Goal: Information Seeking & Learning: Learn about a topic

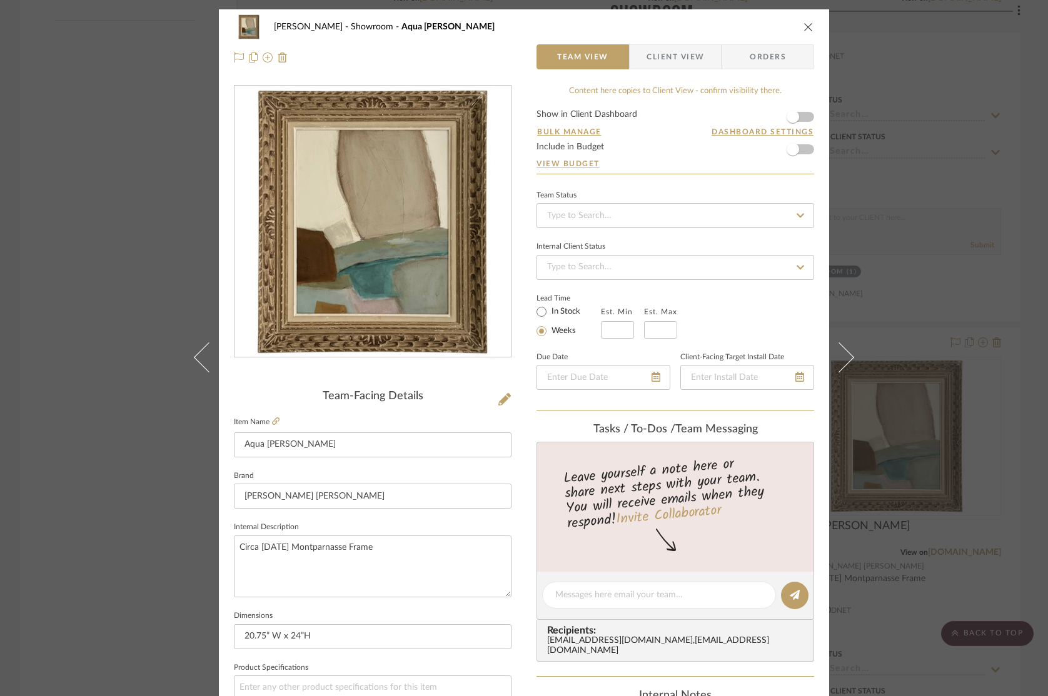
click at [803, 23] on icon "close" at bounding box center [808, 27] width 10 height 10
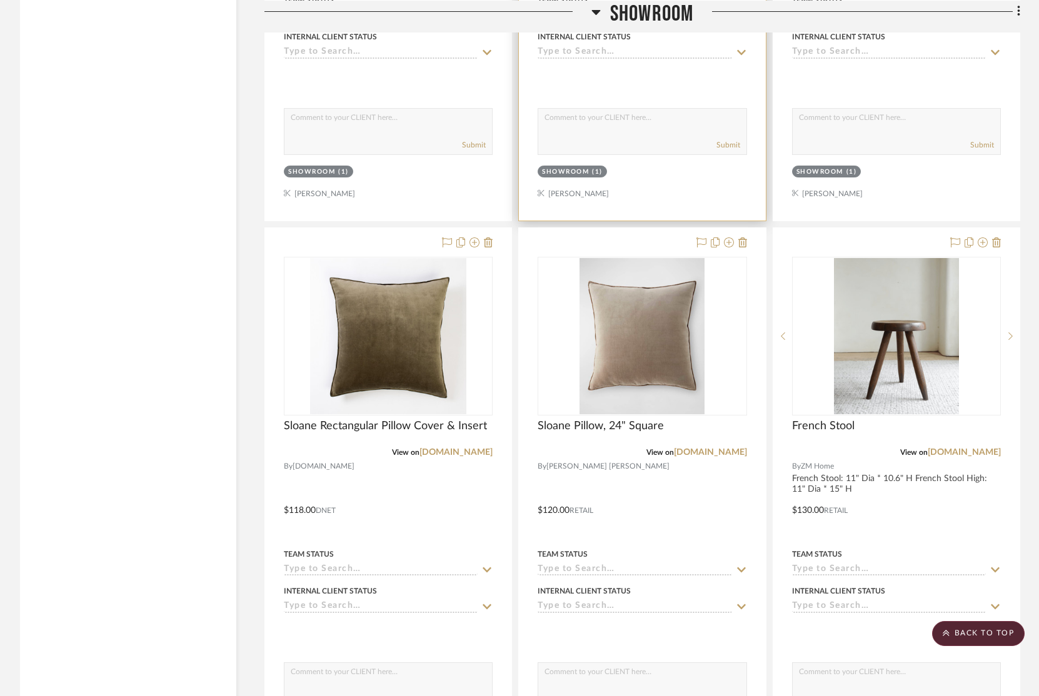
scroll to position [3444, 0]
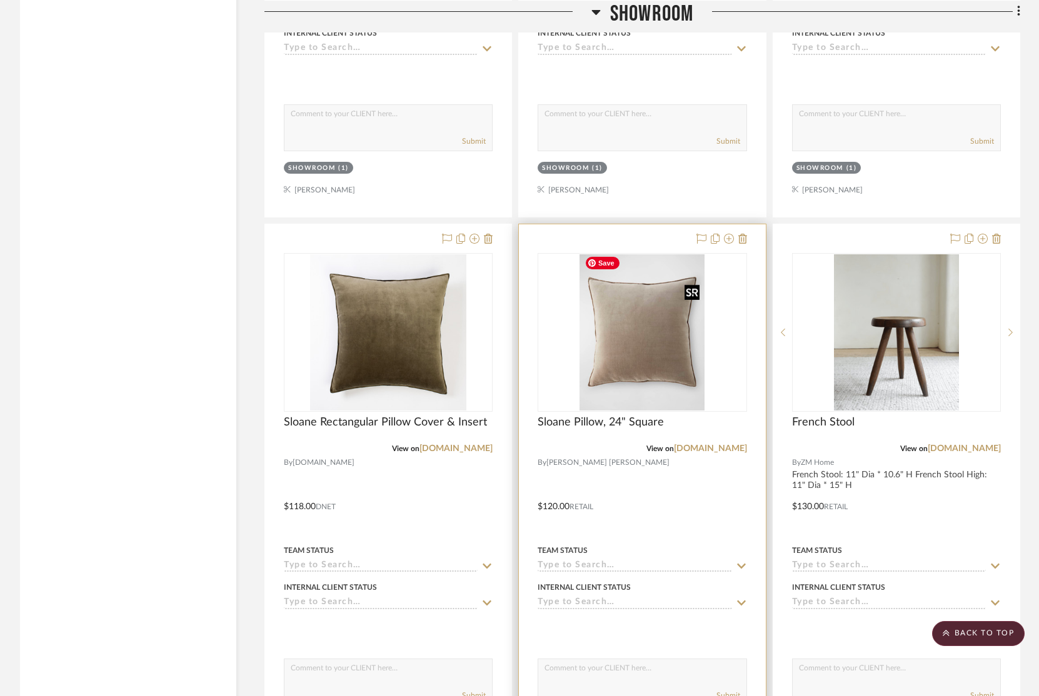
click at [646, 322] on img "0" at bounding box center [641, 332] width 125 height 156
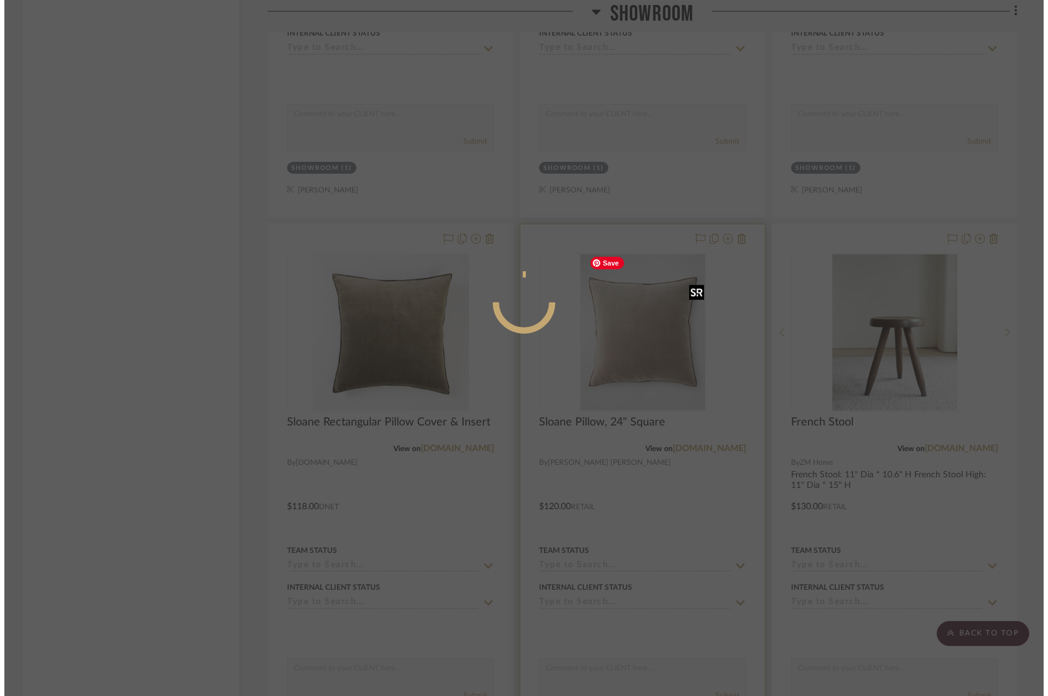
scroll to position [0, 0]
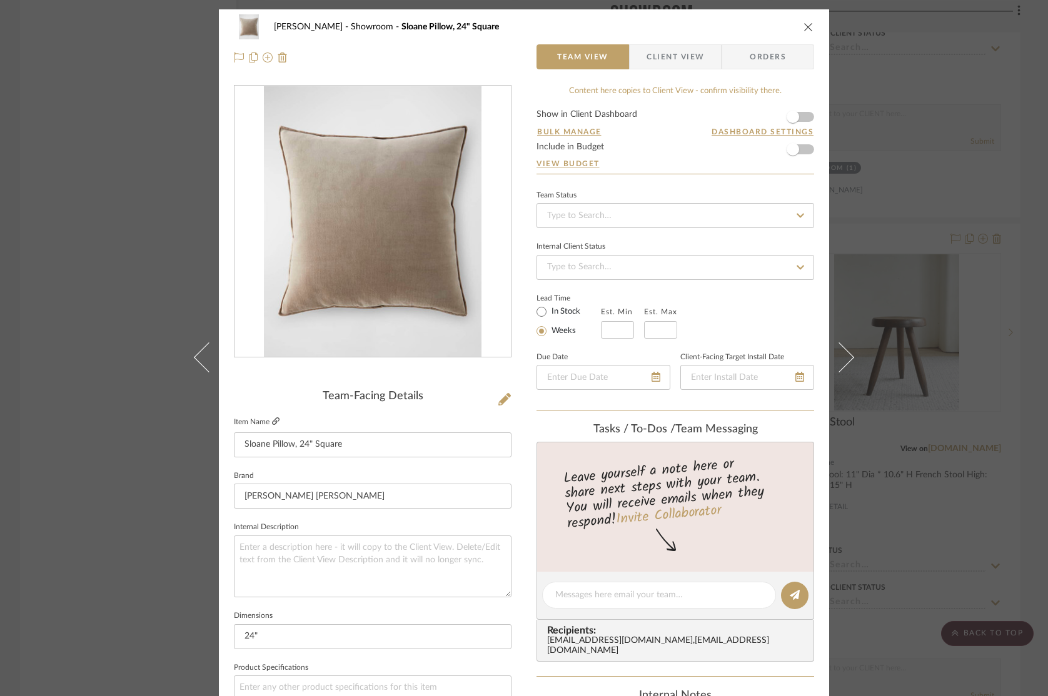
click at [273, 423] on icon at bounding box center [276, 422] width 8 height 8
click at [803, 21] on button "close" at bounding box center [808, 26] width 11 height 11
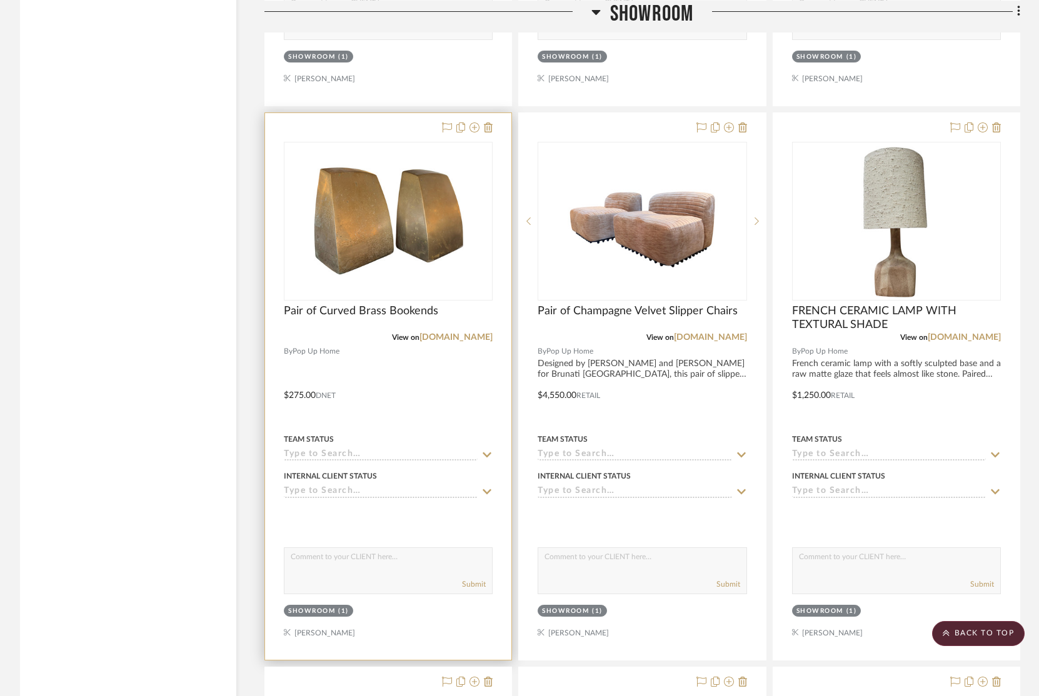
scroll to position [4113, 0]
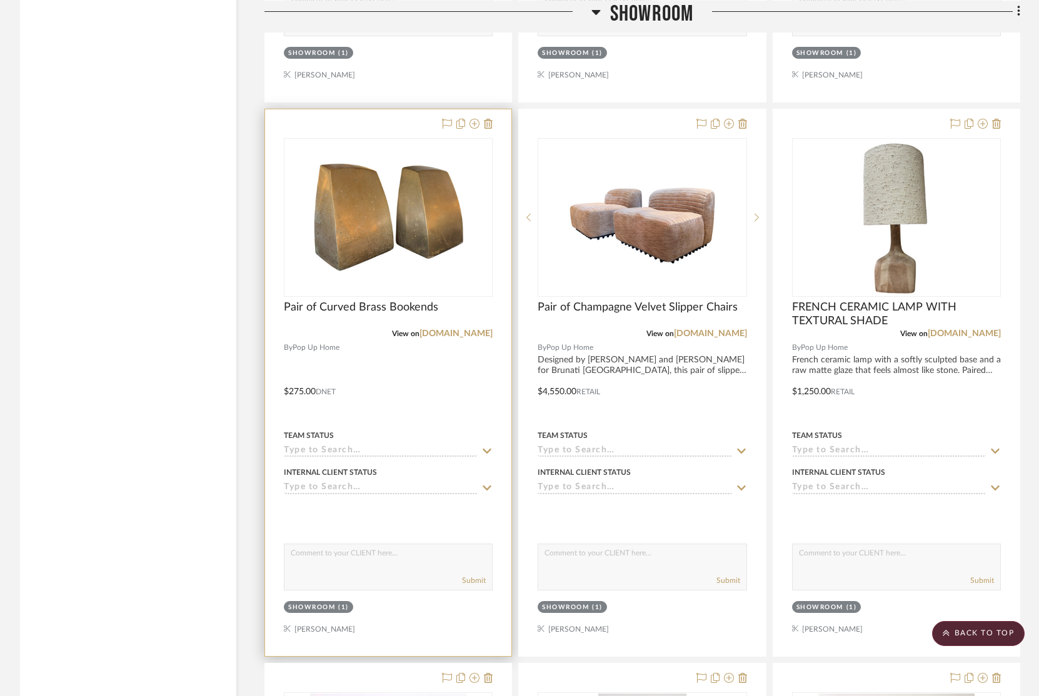
click at [386, 398] on div at bounding box center [388, 382] width 246 height 547
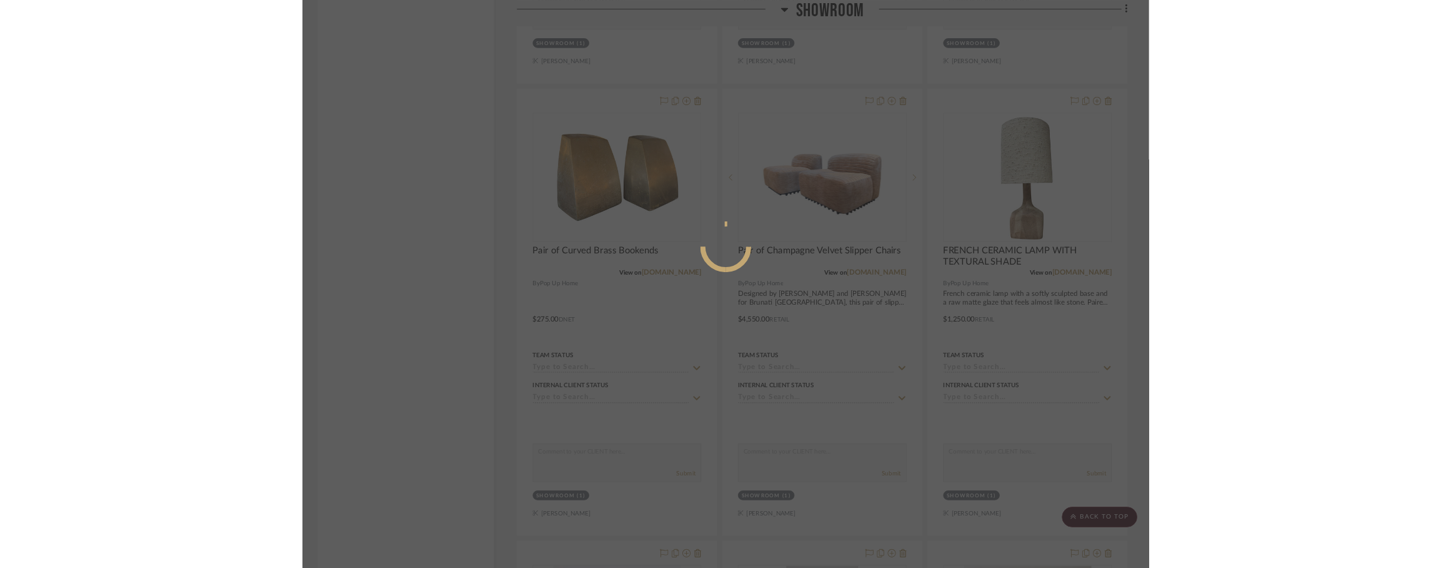
scroll to position [0, 0]
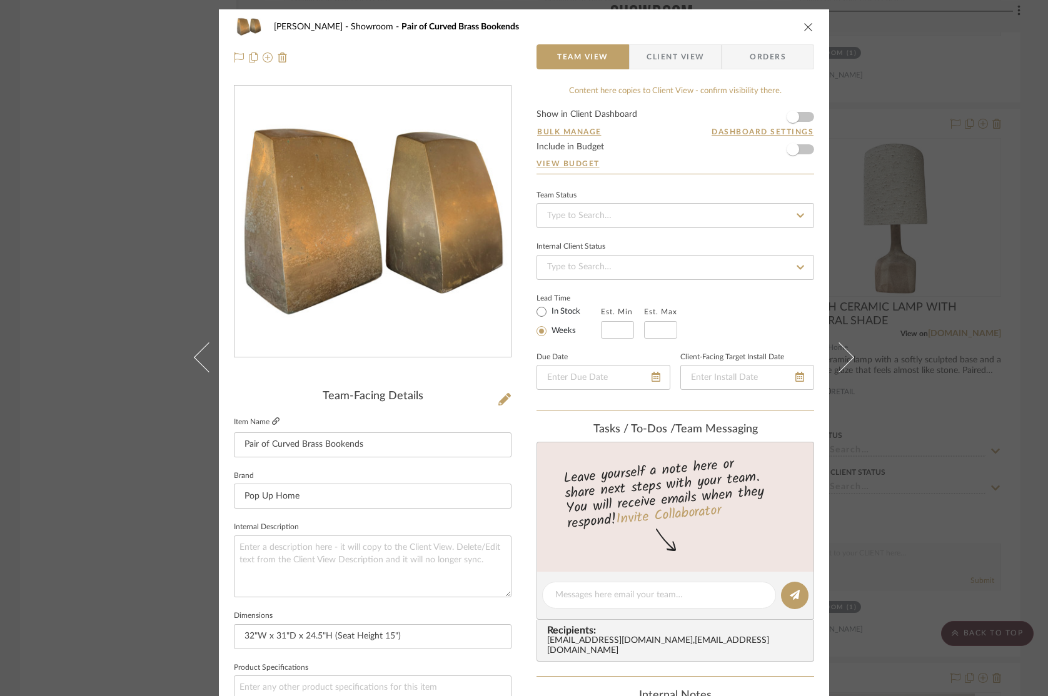
click at [272, 419] on icon at bounding box center [276, 422] width 8 height 8
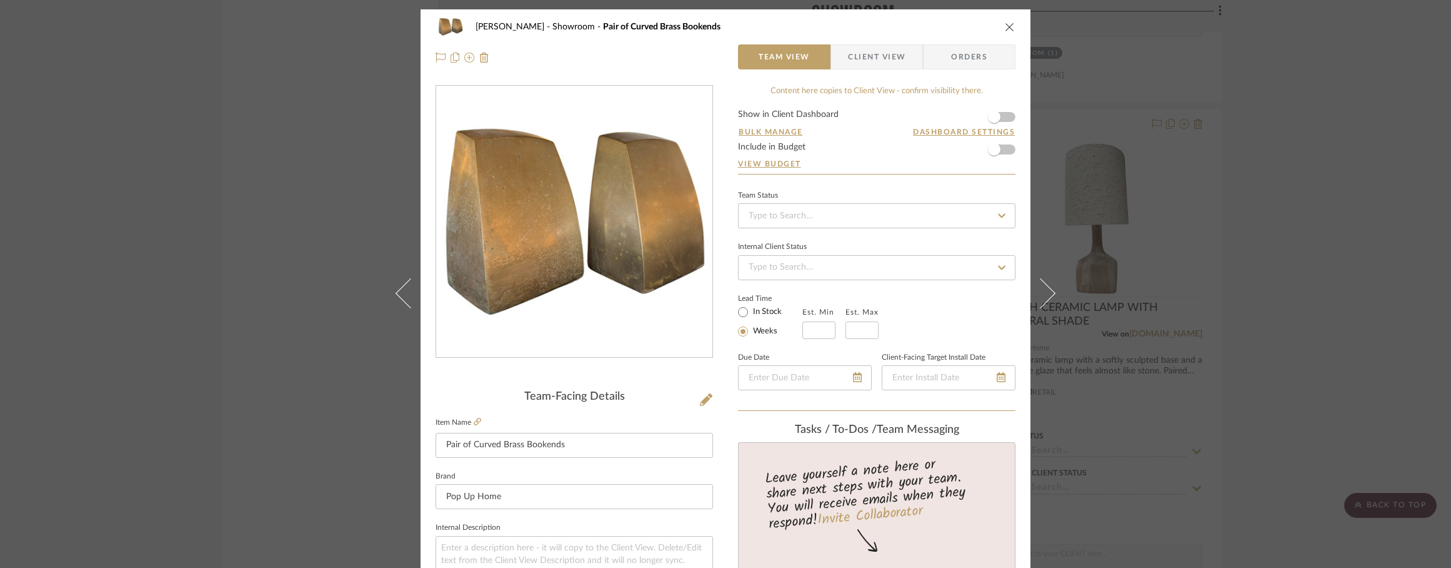
click at [1005, 26] on icon "close" at bounding box center [1010, 27] width 10 height 10
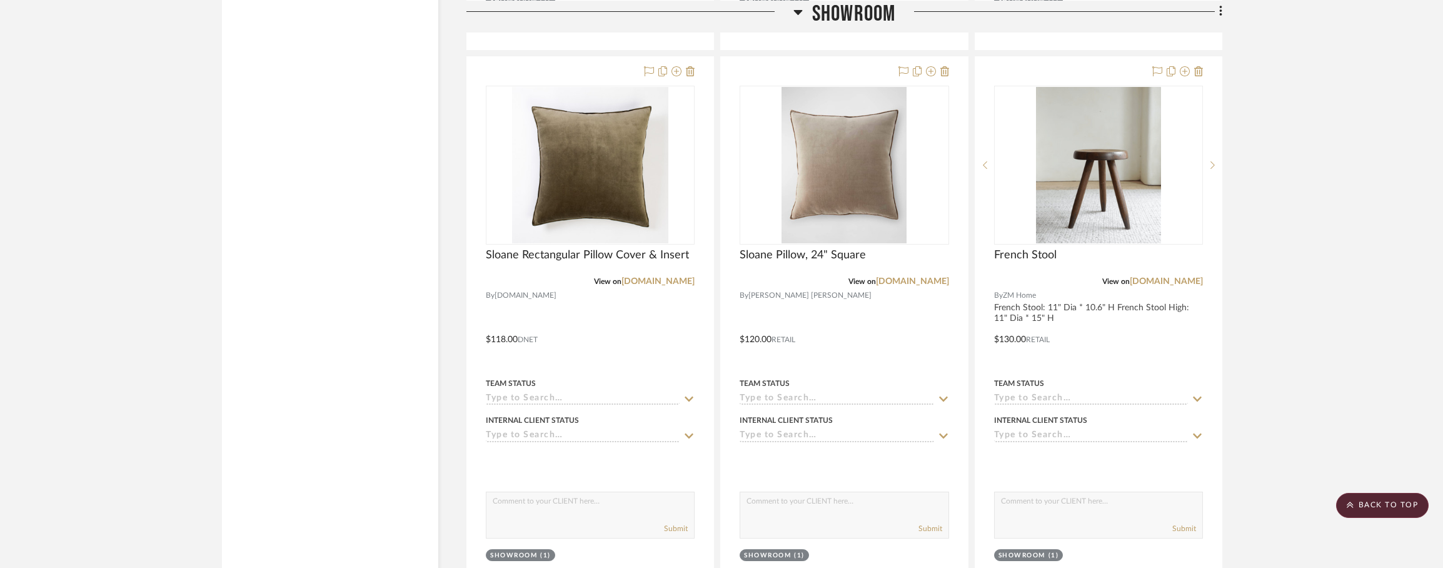
scroll to position [3605, 0]
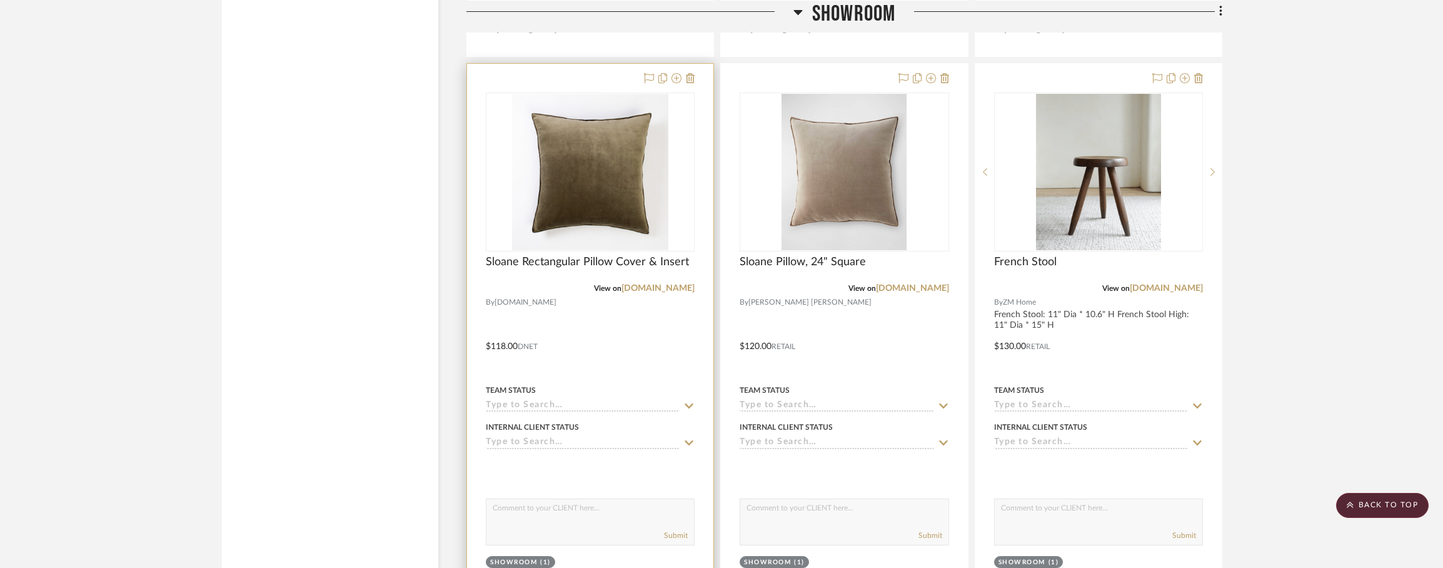
click at [520, 337] on div at bounding box center [590, 337] width 246 height 547
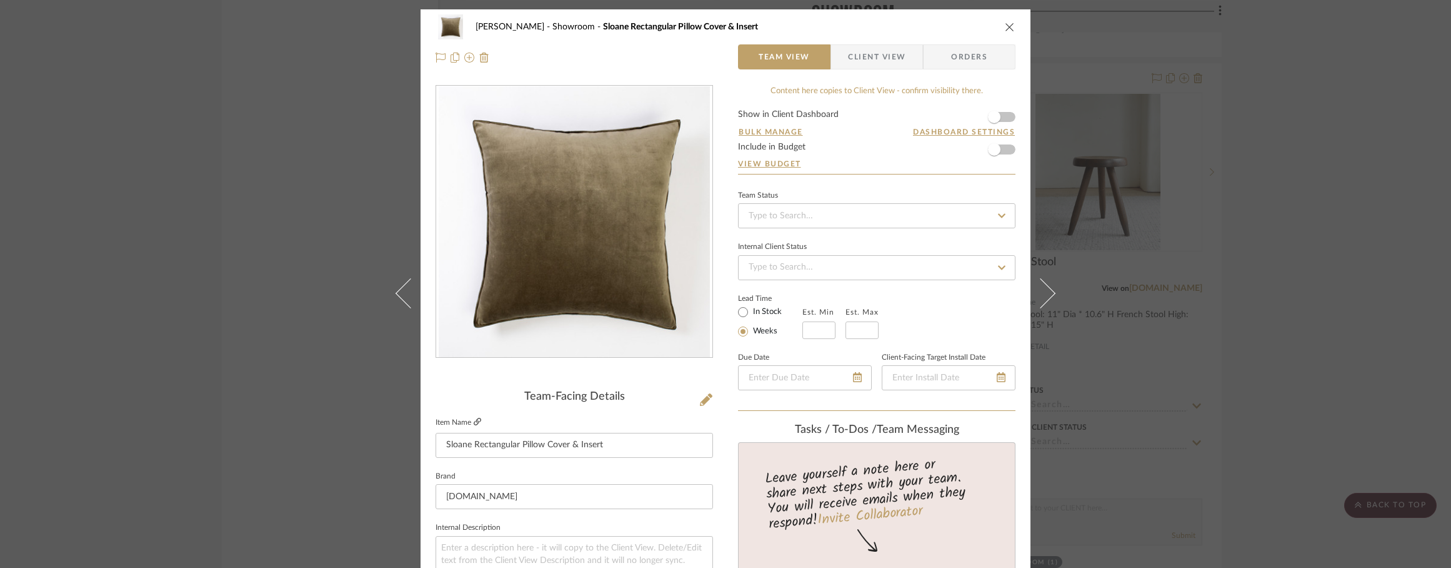
click at [474, 423] on icon at bounding box center [478, 422] width 8 height 8
click at [1005, 25] on icon "close" at bounding box center [1010, 27] width 10 height 10
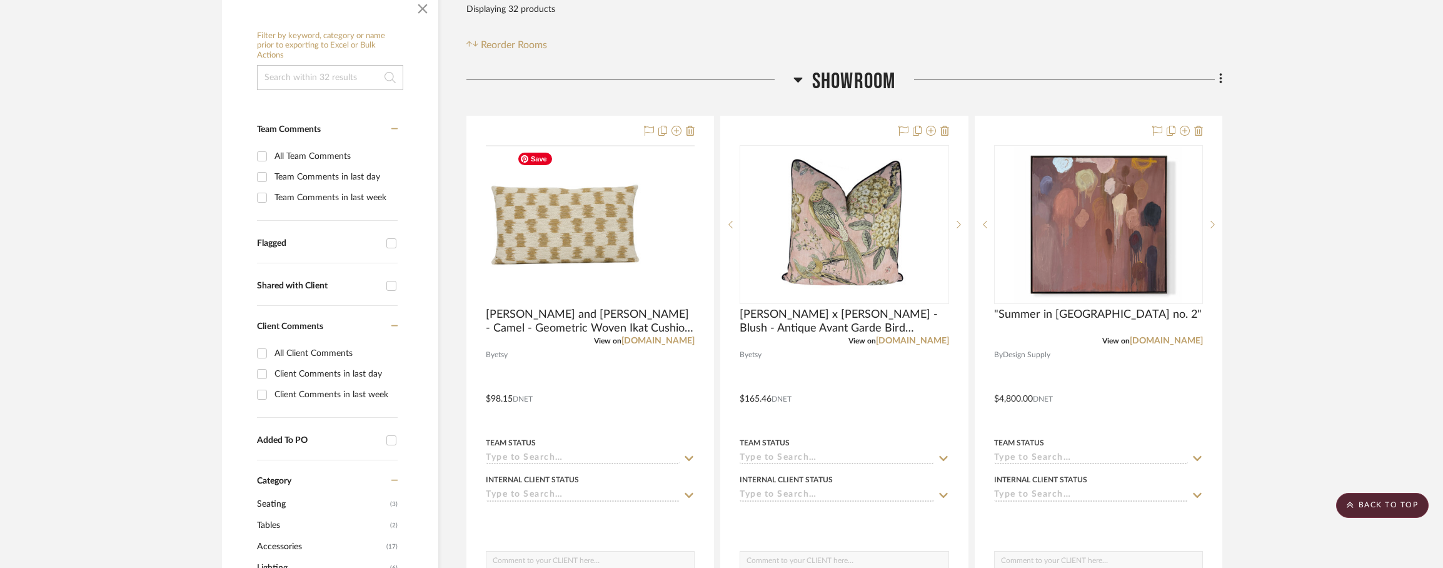
scroll to position [223, 0]
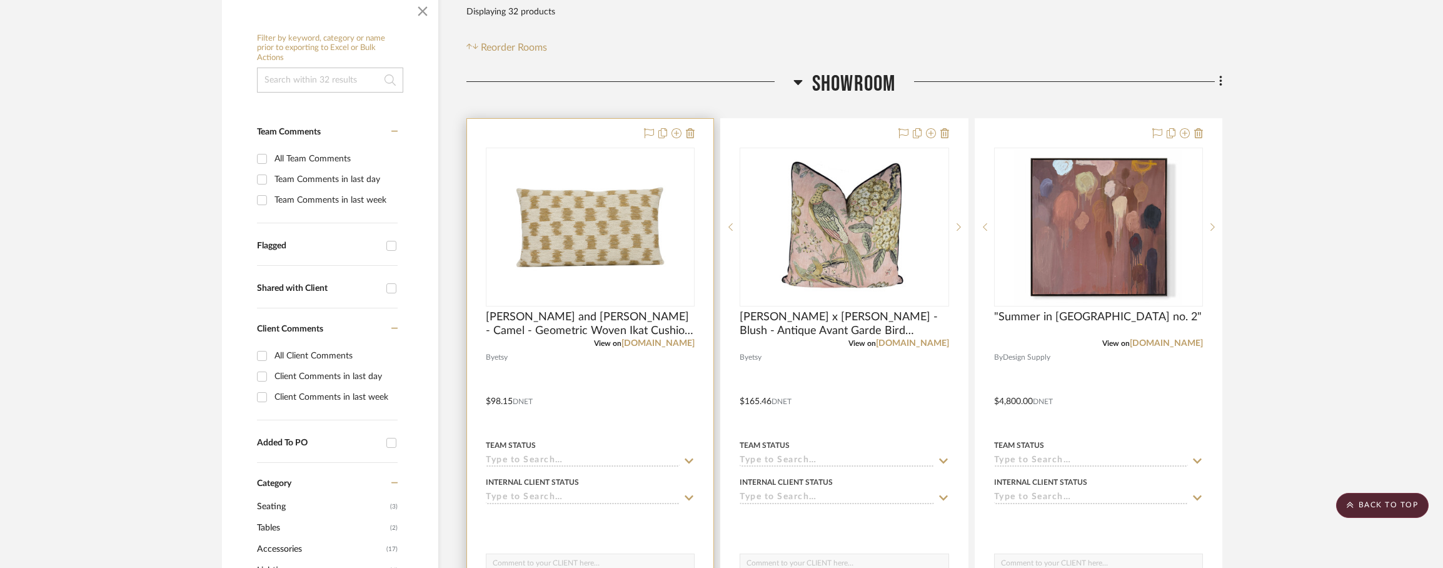
click at [605, 413] on div at bounding box center [590, 392] width 246 height 547
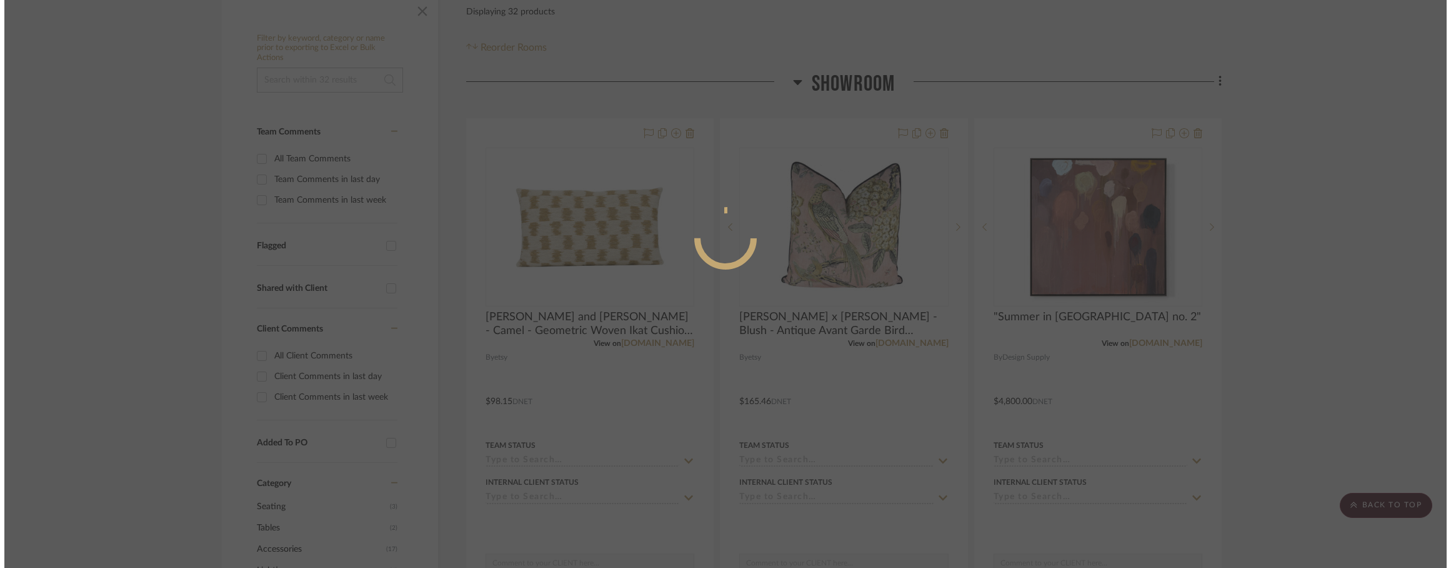
scroll to position [0, 0]
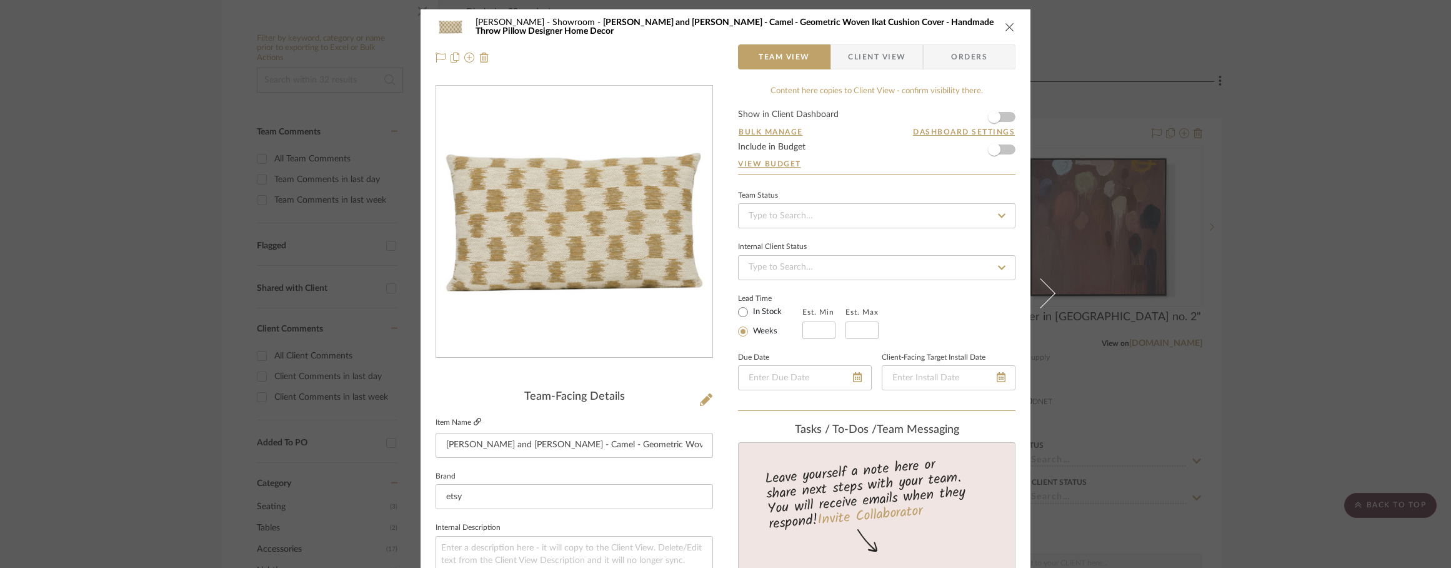
click at [474, 421] on icon at bounding box center [478, 422] width 8 height 8
click at [1006, 24] on icon "close" at bounding box center [1010, 27] width 10 height 10
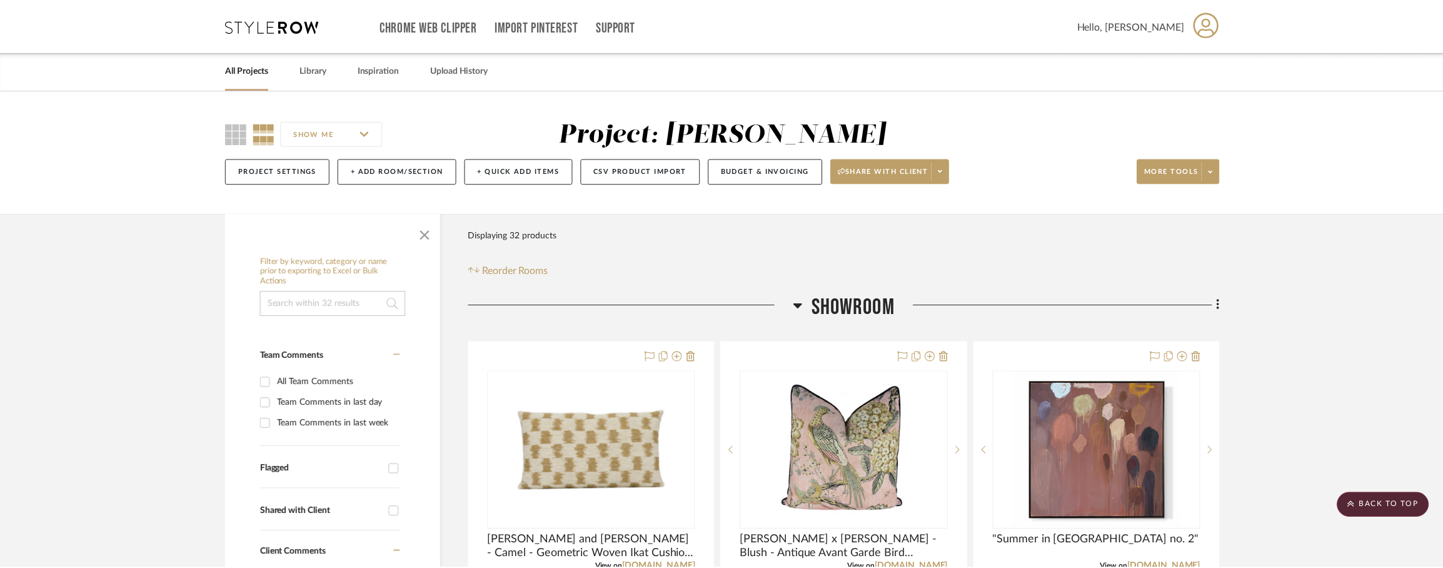
scroll to position [223, 0]
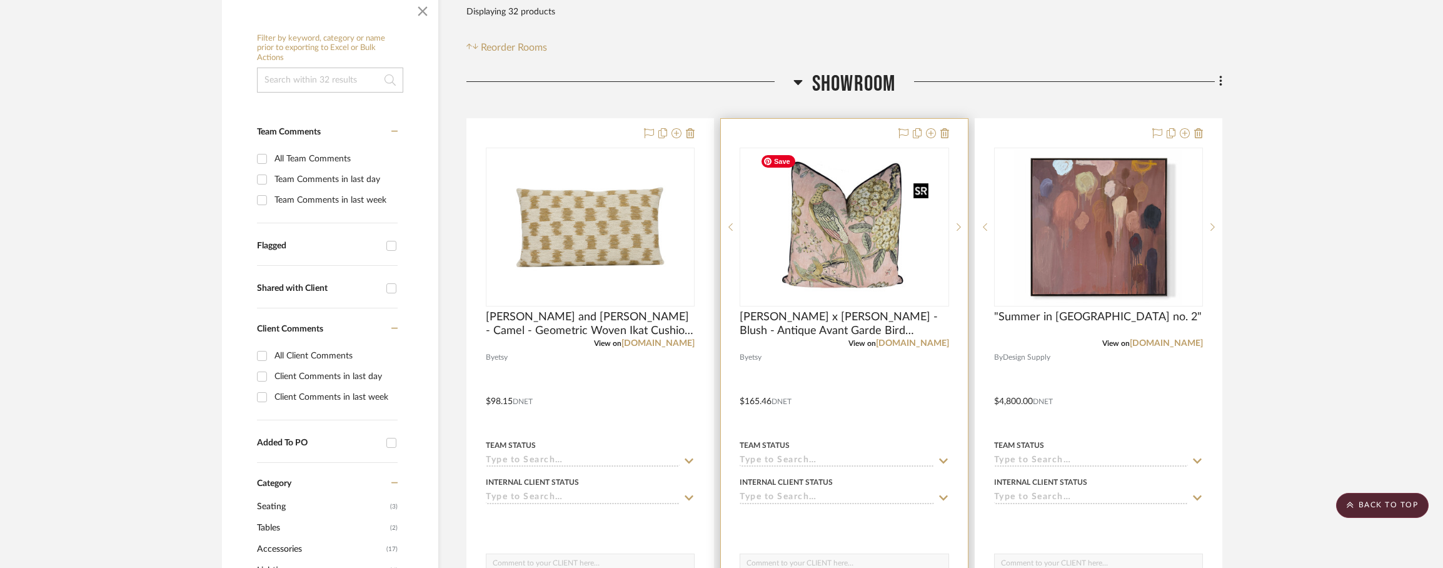
click at [858, 224] on img "0" at bounding box center [844, 227] width 178 height 156
